Goal: Find specific page/section: Find specific page/section

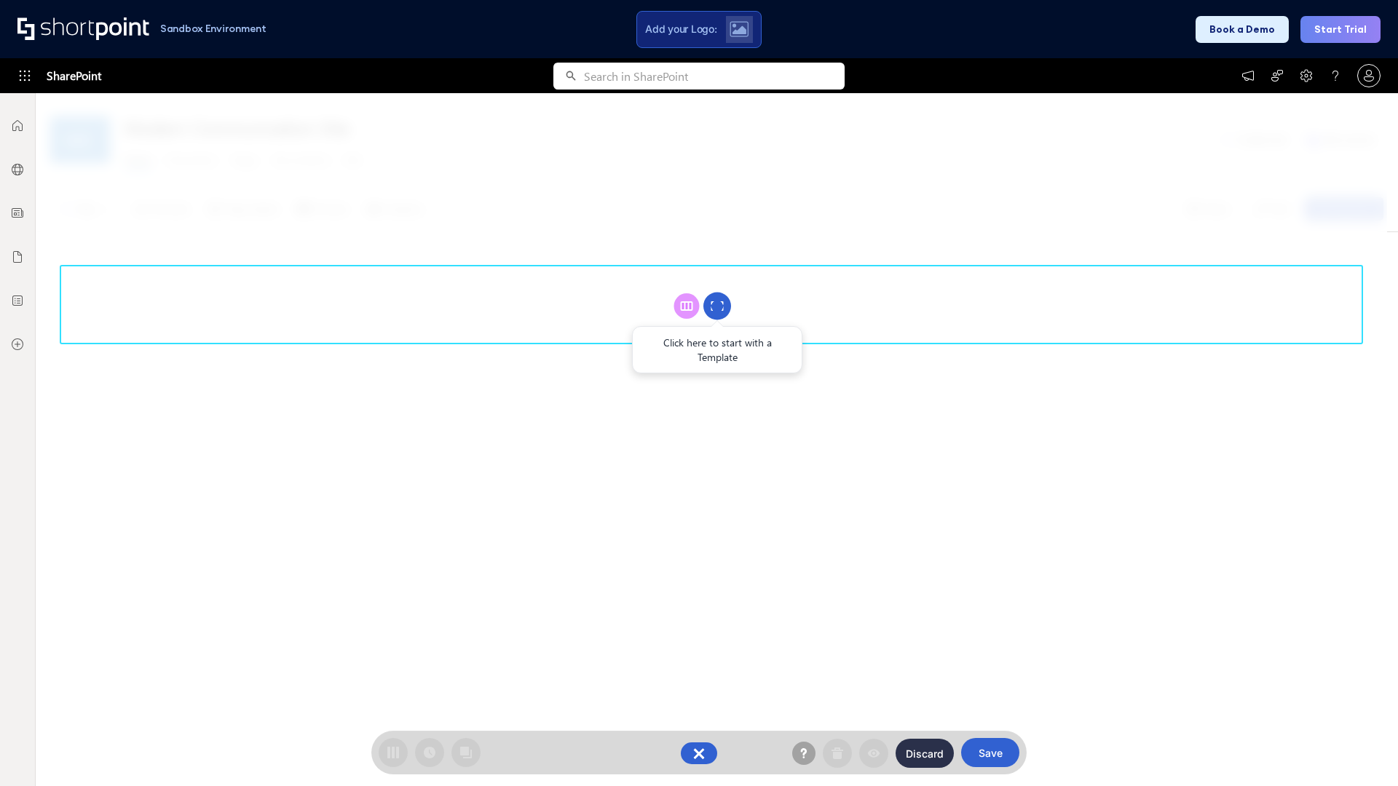
click at [717, 306] on circle at bounding box center [717, 307] width 28 height 28
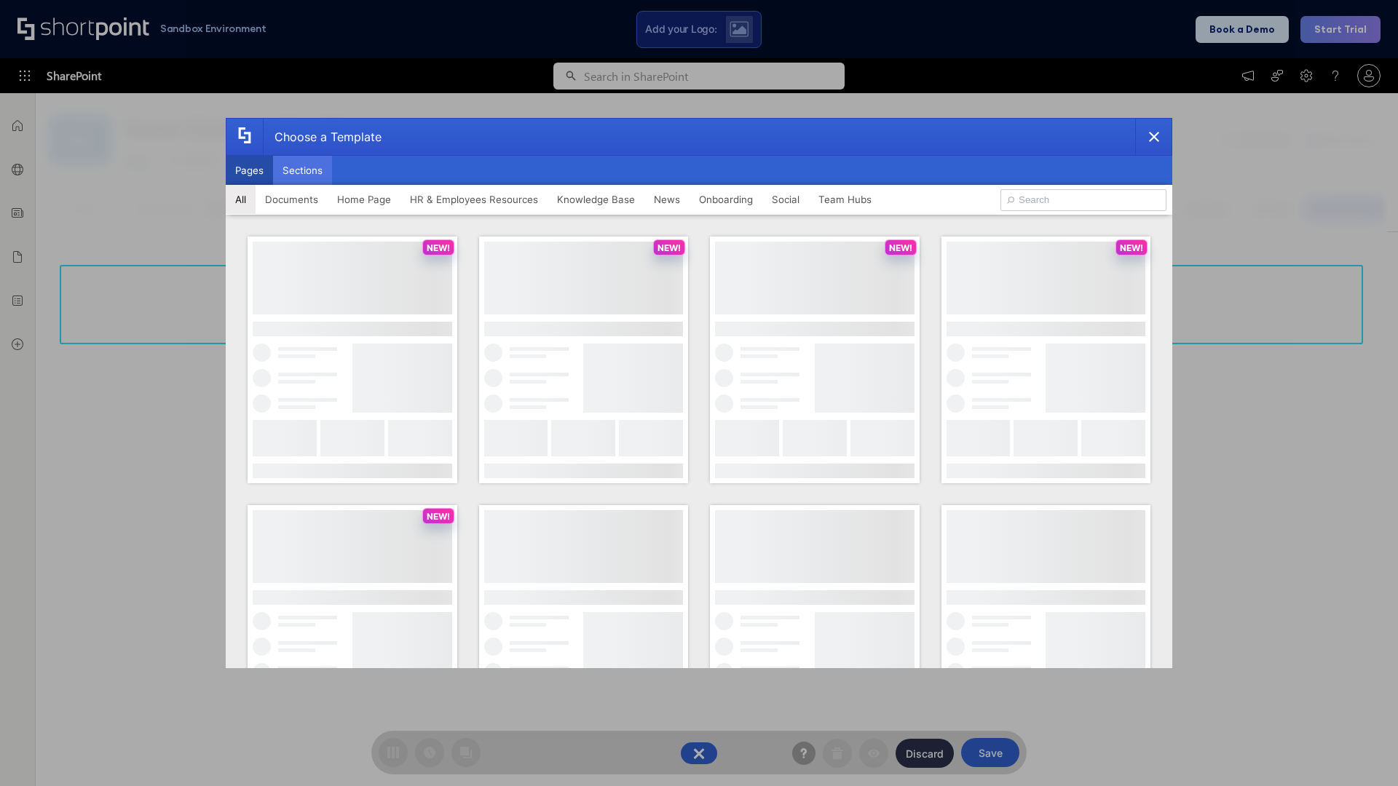
click at [302, 170] on button "Sections" at bounding box center [302, 170] width 59 height 29
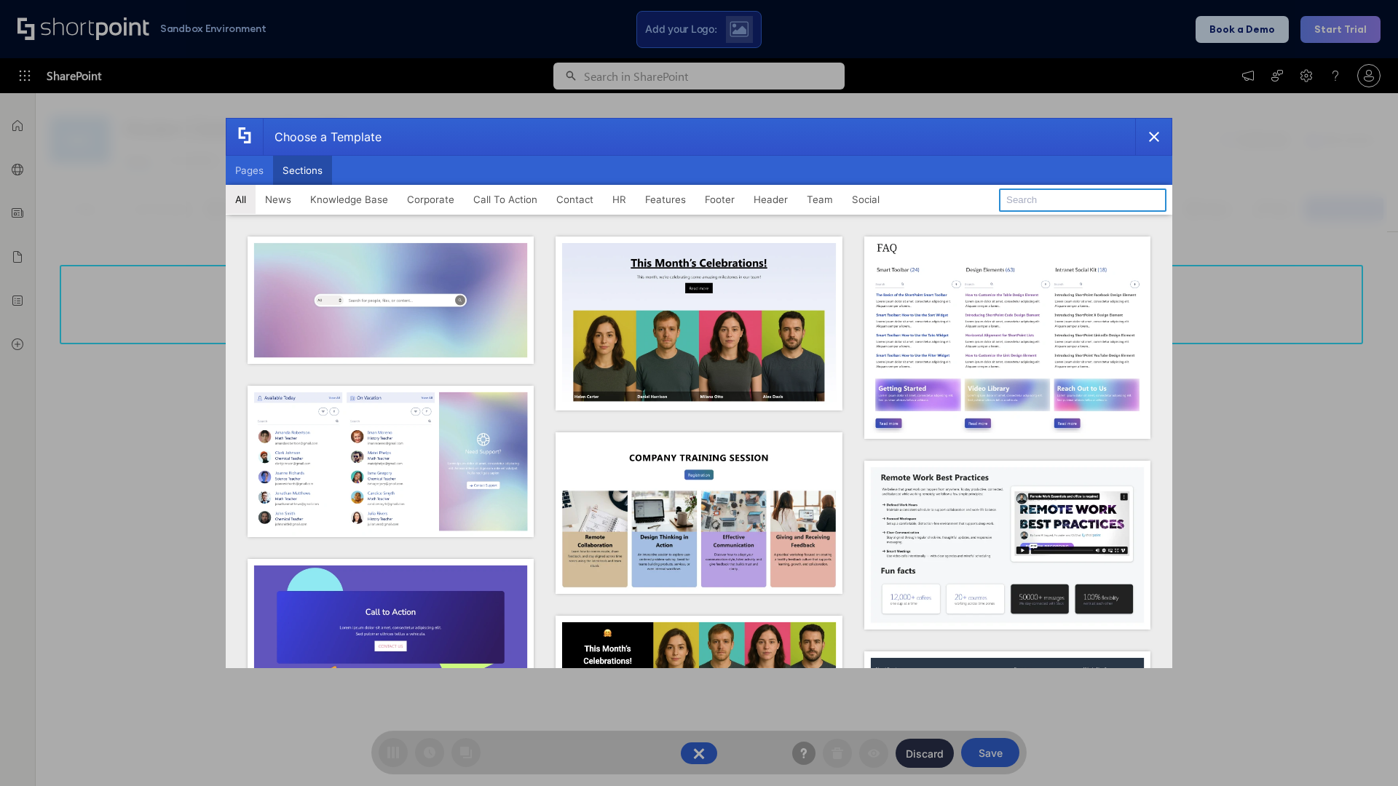
type input "FAQ 2"
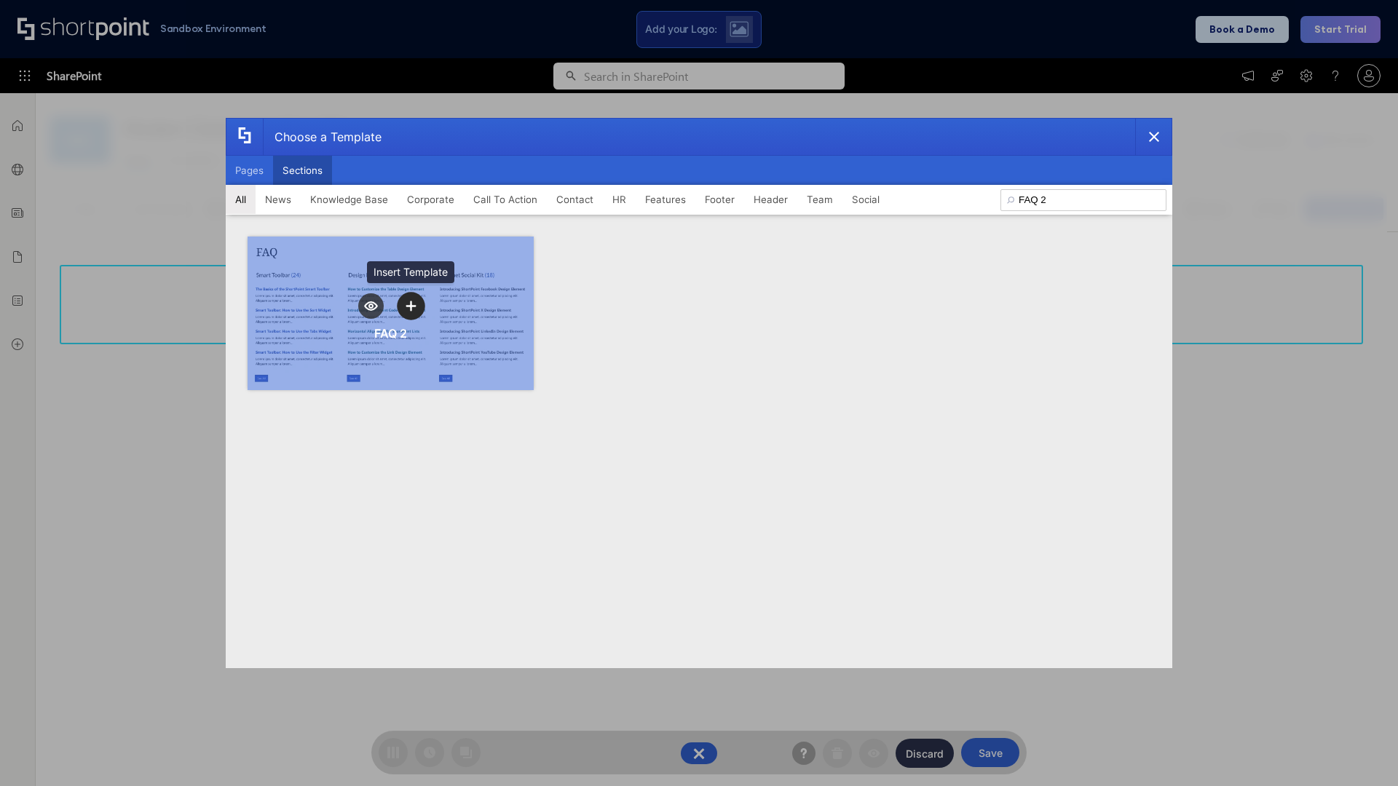
click at [411, 306] on icon "template selector" at bounding box center [411, 306] width 10 height 10
